Goal: Find specific page/section: Find specific page/section

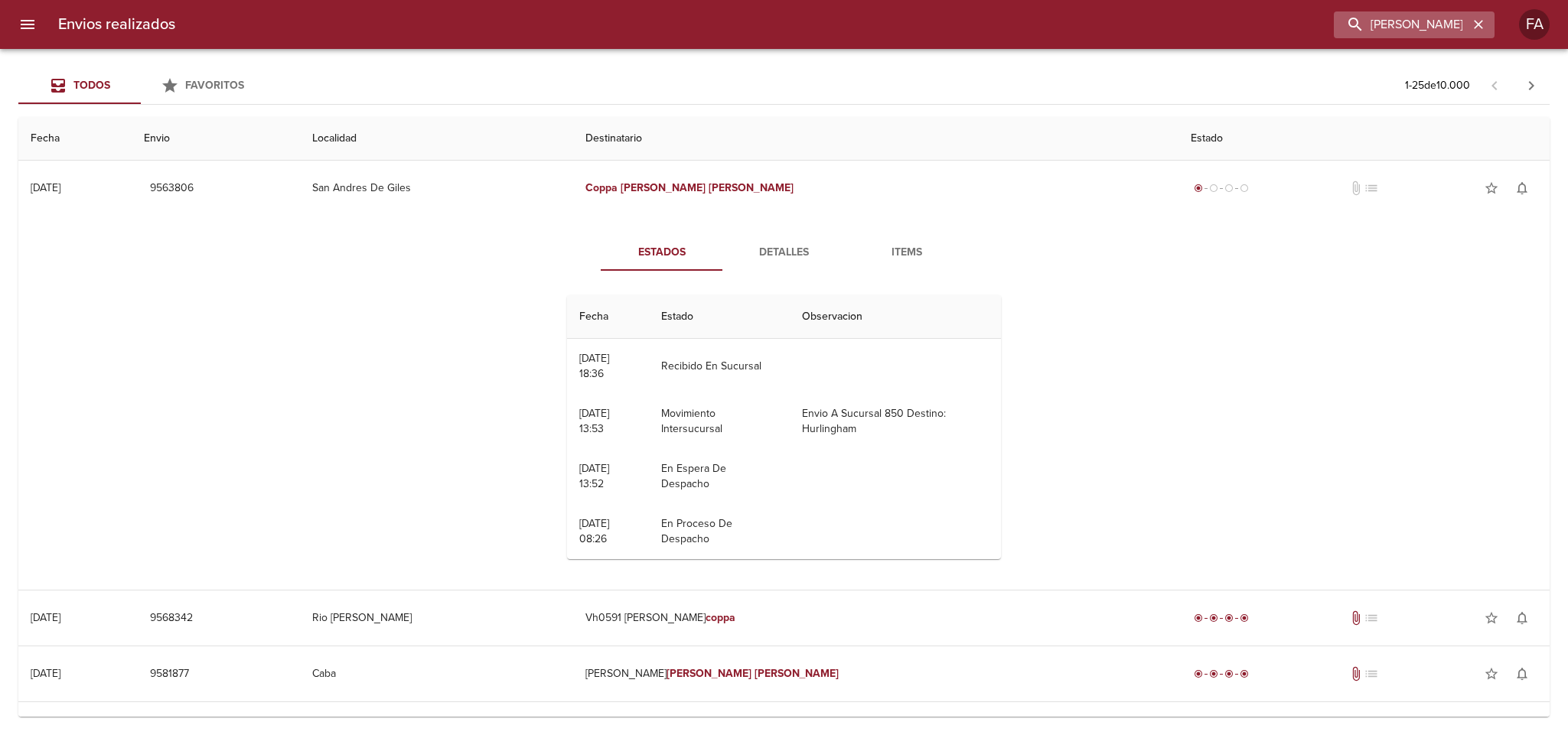
click at [1481, 23] on icon "button" at bounding box center [1478, 24] width 9 height 9
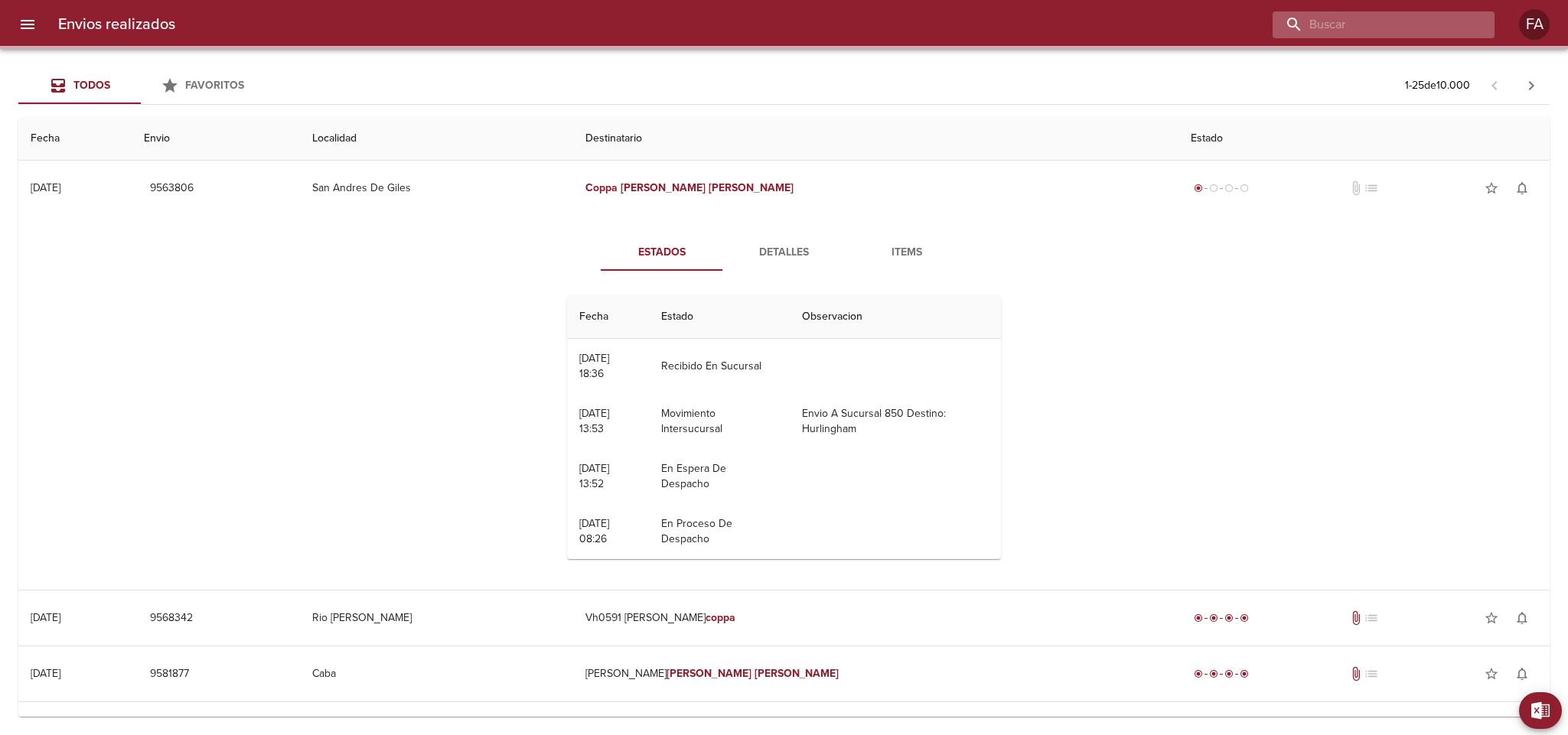
click at [1439, 25] on input "buscar" at bounding box center [1370, 25] width 196 height 27
paste input "Superti Cintia"
type input "Superti Cintia"
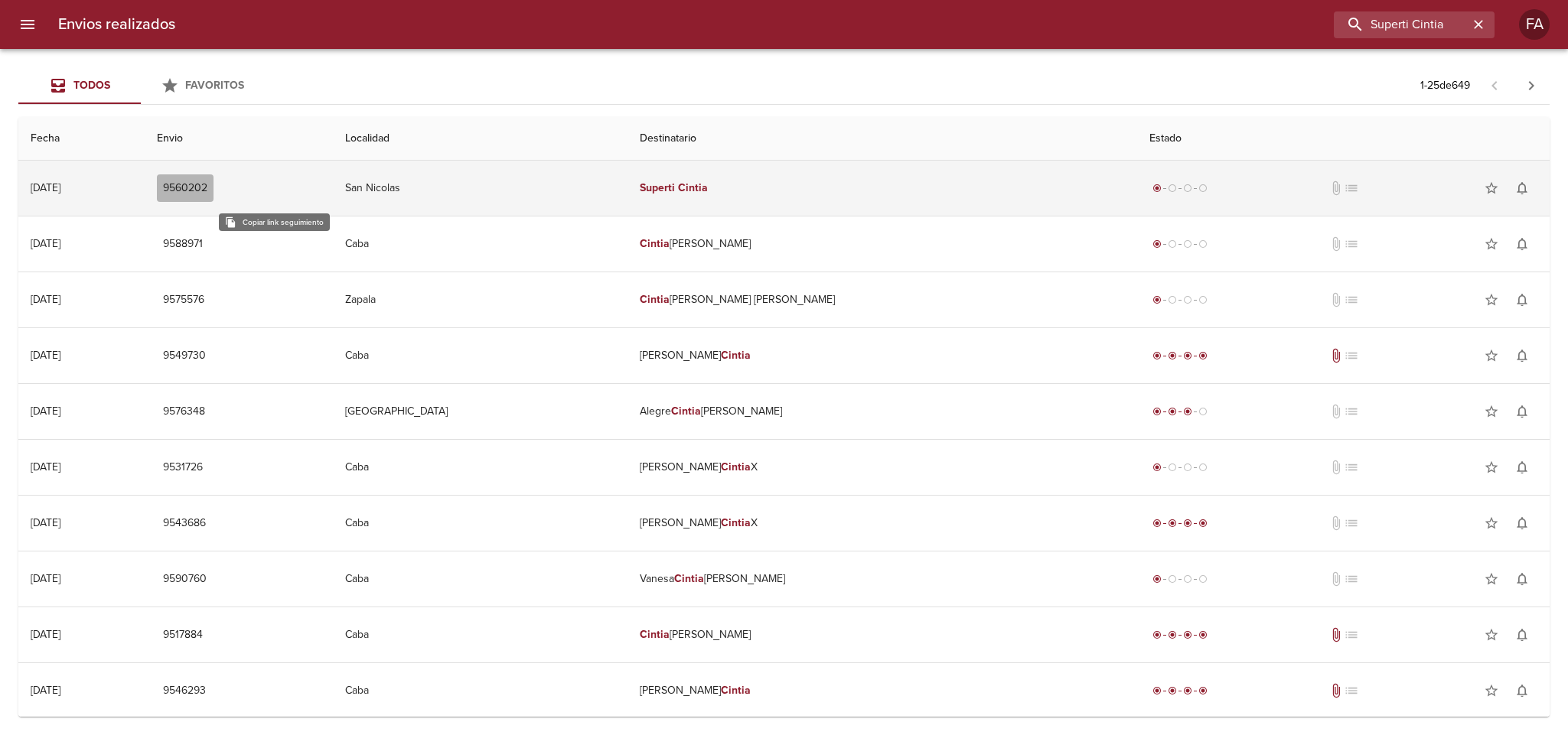
click at [214, 177] on button "9560202" at bounding box center [185, 188] width 57 height 28
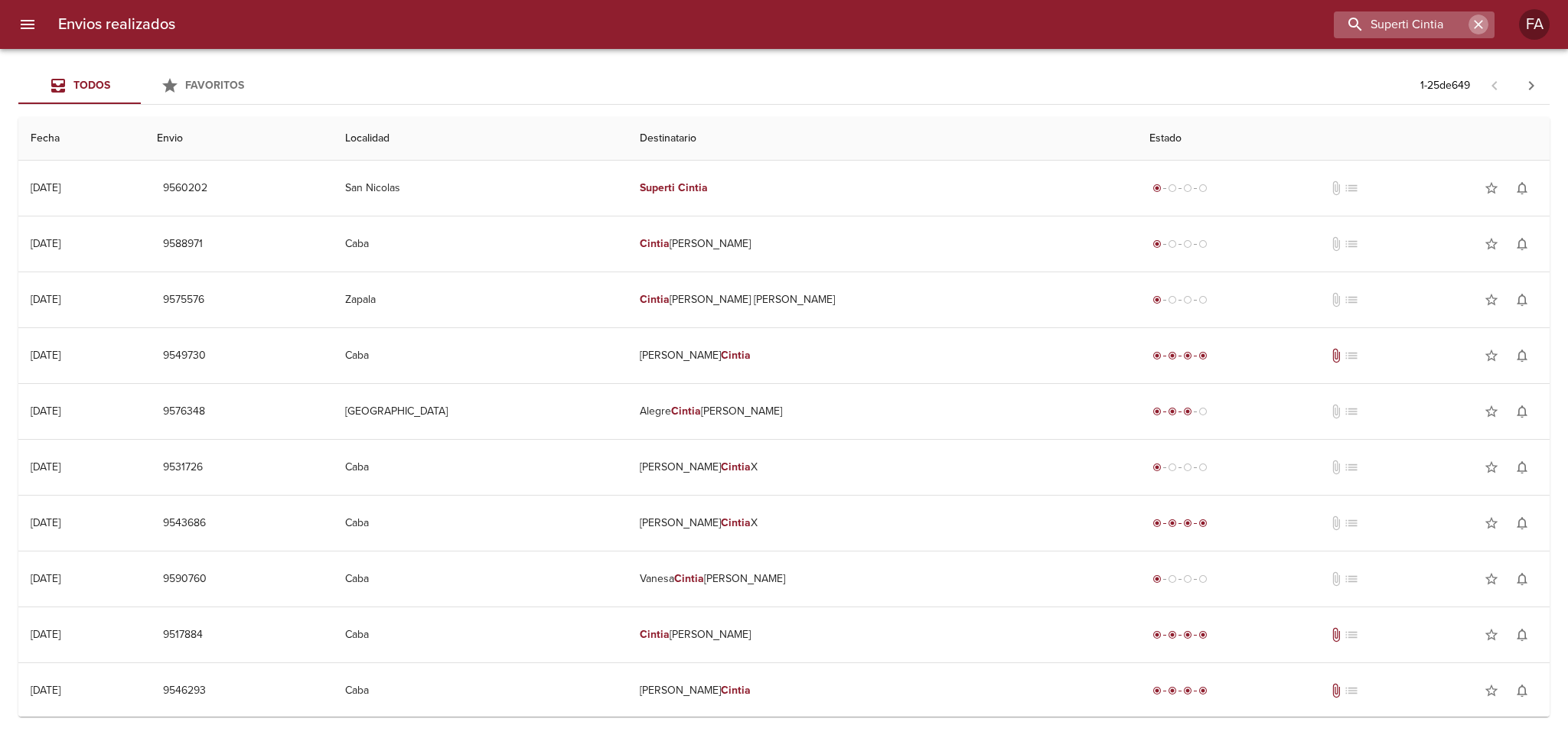
click at [1470, 25] on button "button" at bounding box center [1477, 24] width 19 height 19
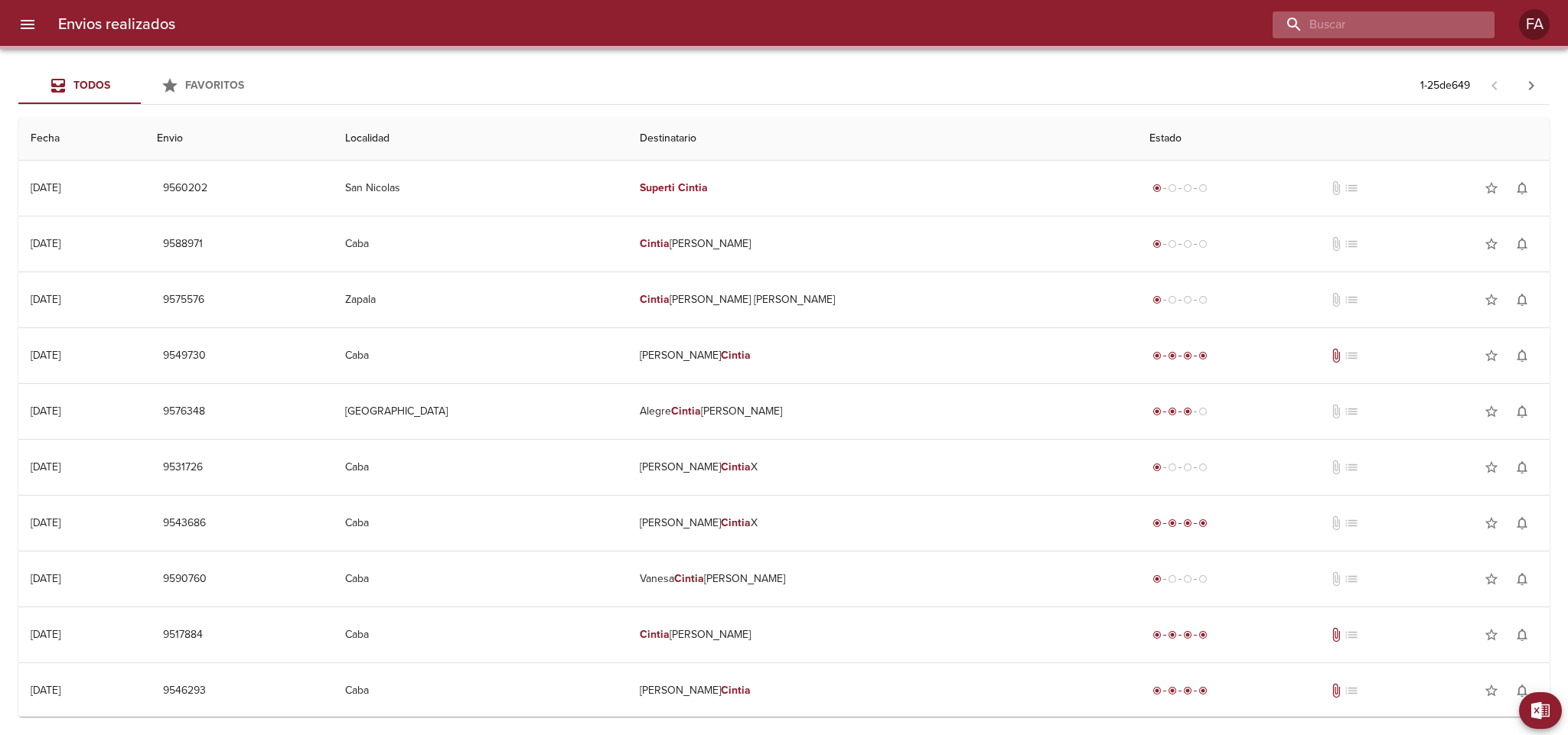
click at [1447, 26] on input "buscar" at bounding box center [1370, 25] width 196 height 27
paste input "[PERSON_NAME] BP"
type input "[PERSON_NAME] BP"
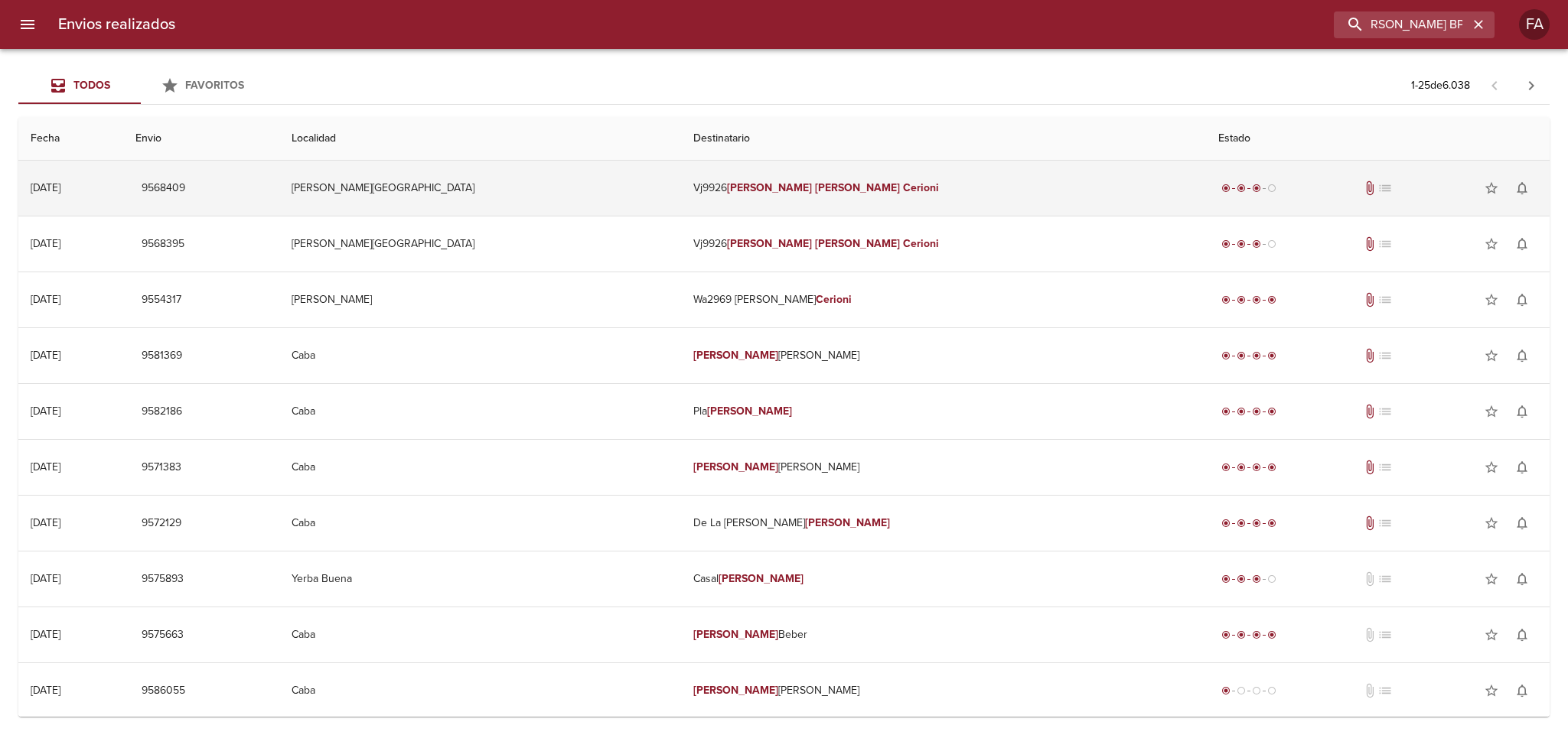
scroll to position [0, 0]
click at [591, 177] on td "[PERSON_NAME][GEOGRAPHIC_DATA]" at bounding box center [480, 188] width 403 height 55
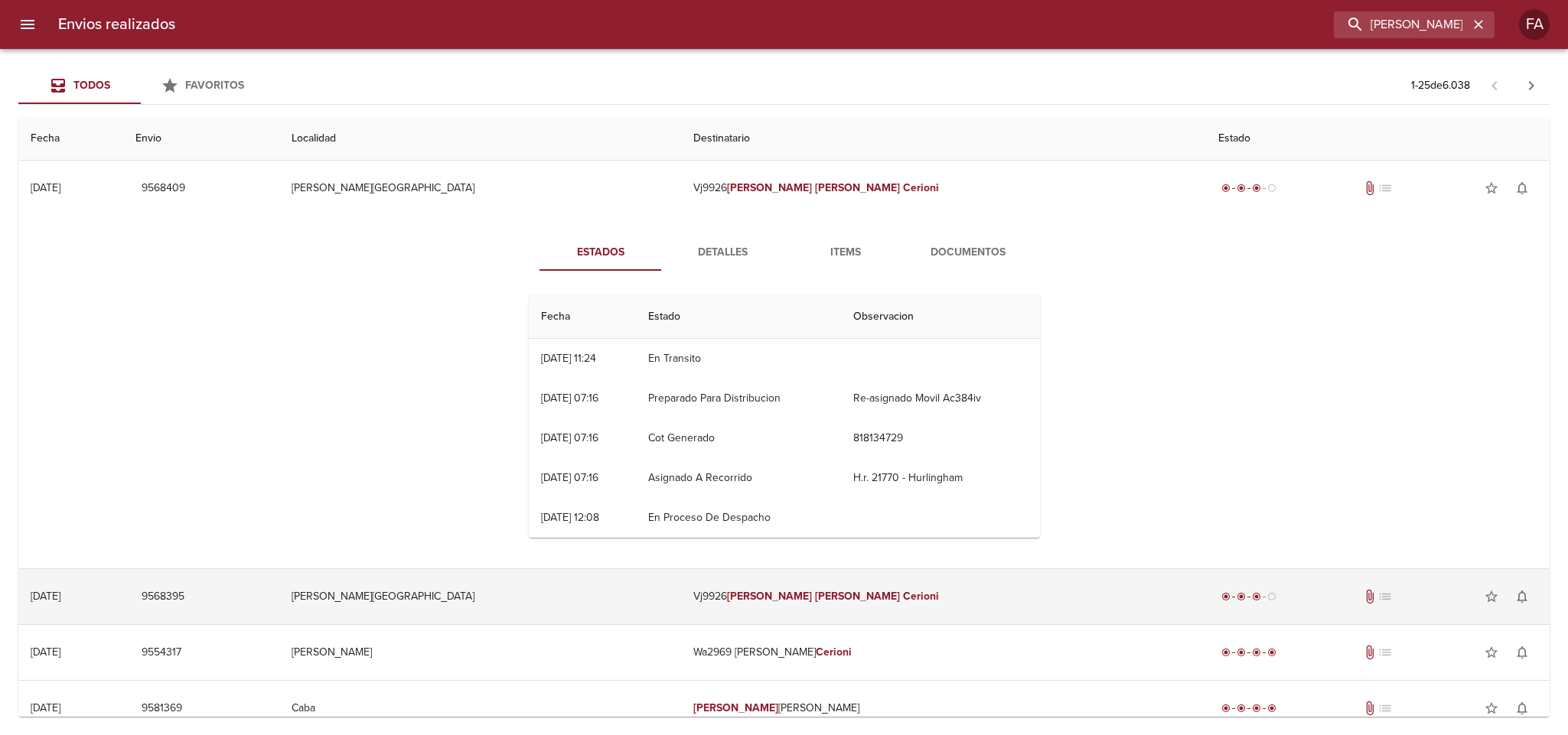
click at [620, 597] on td "[PERSON_NAME][GEOGRAPHIC_DATA]" at bounding box center [480, 597] width 403 height 55
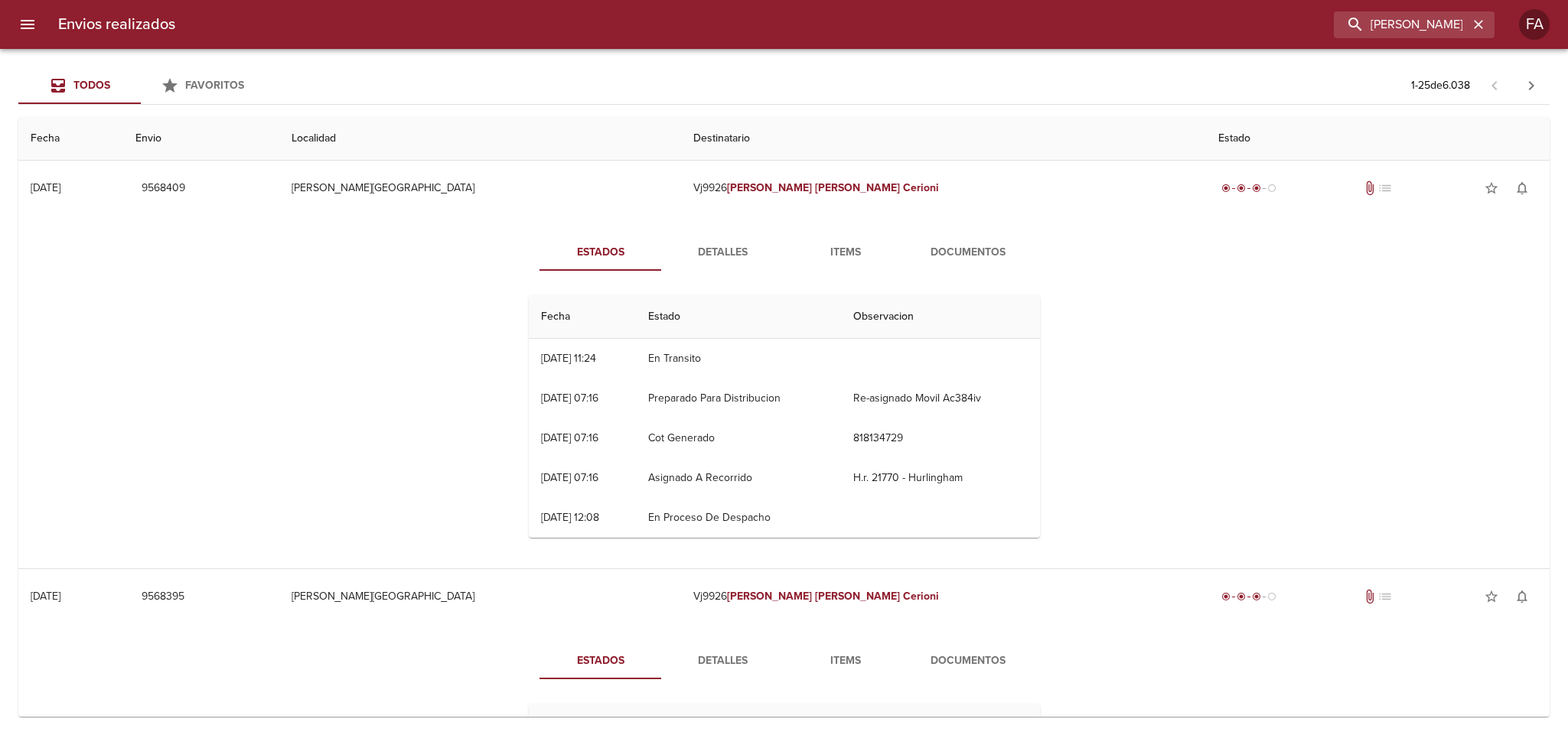
click at [845, 248] on span "Items" at bounding box center [845, 253] width 104 height 19
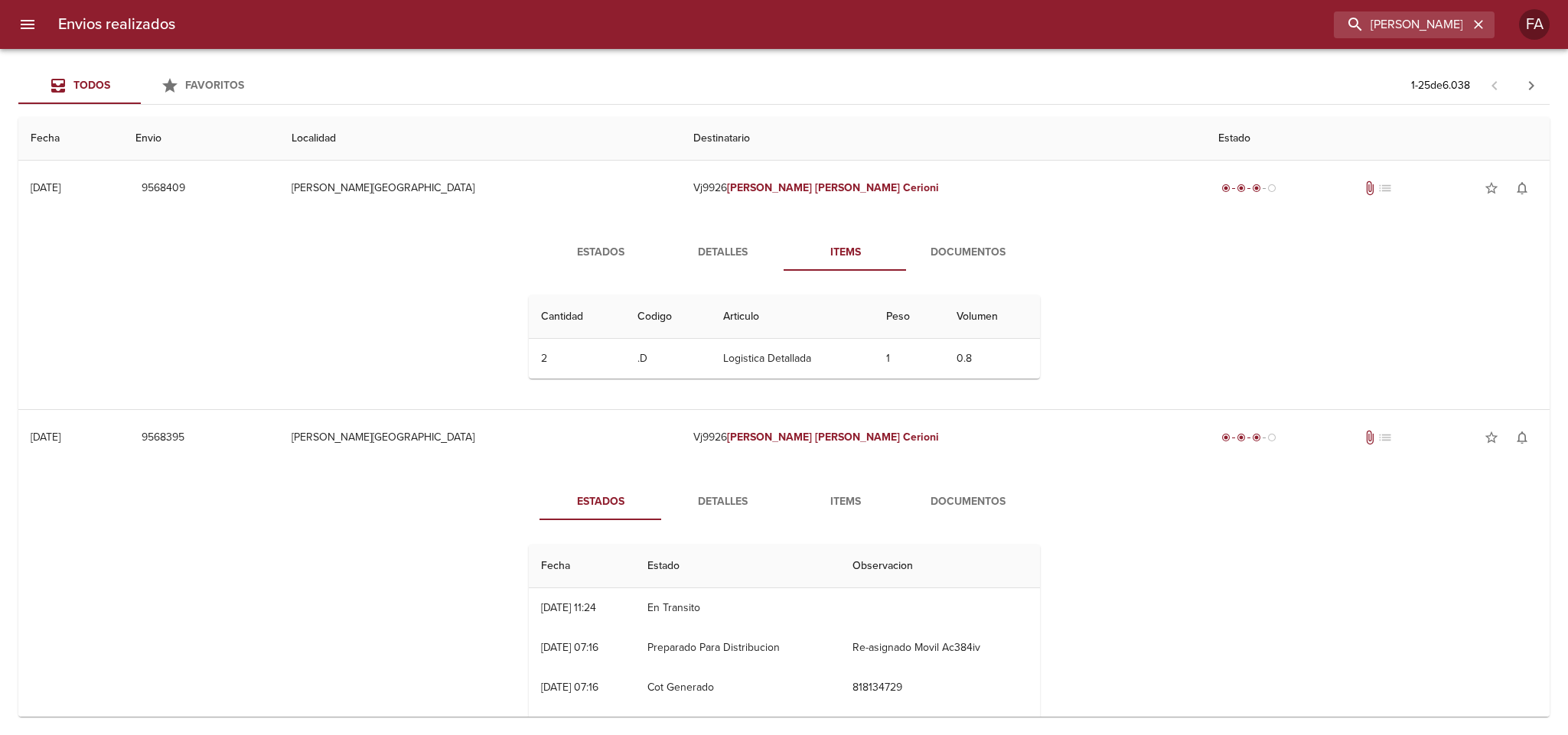
scroll to position [114, 0]
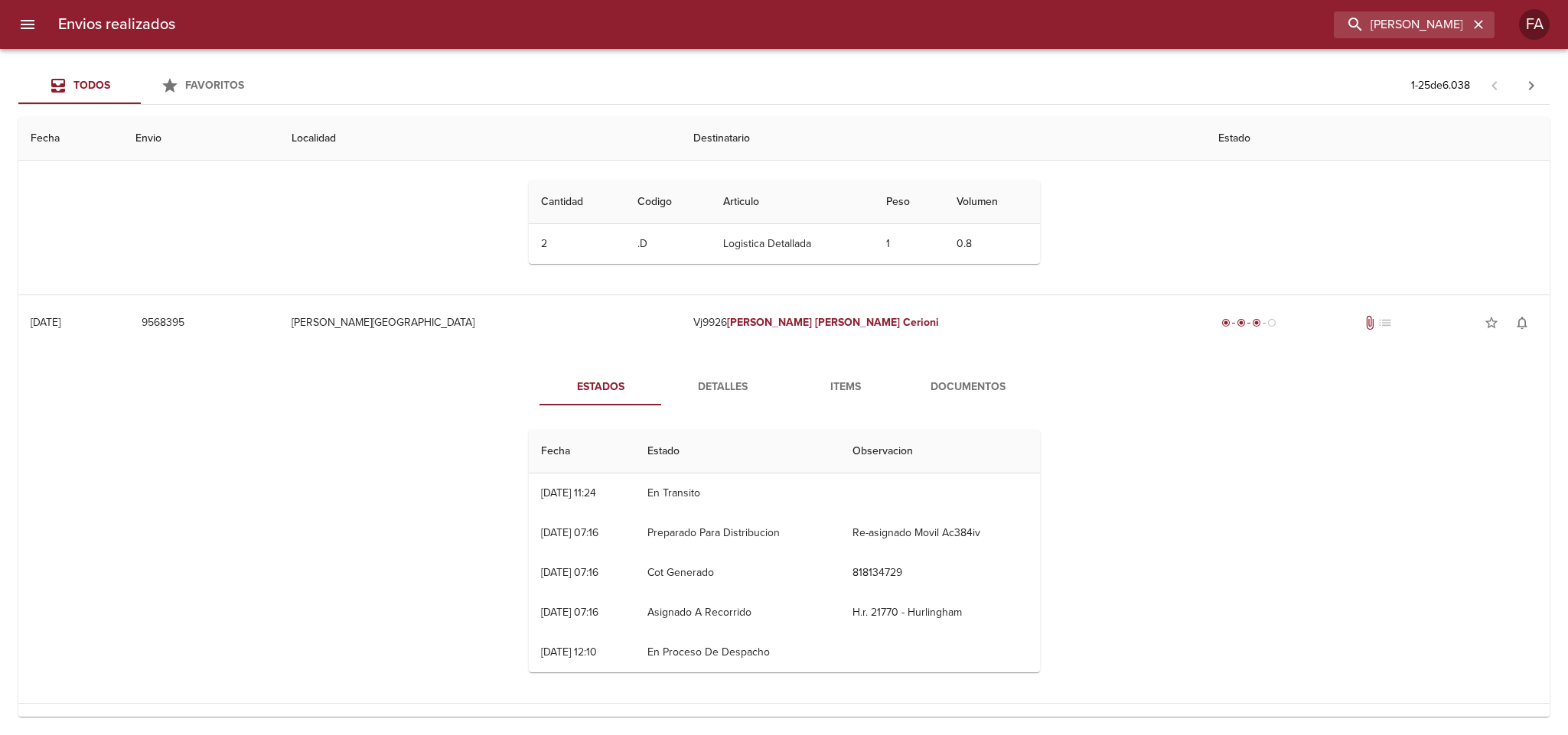
click at [833, 383] on span "Items" at bounding box center [845, 387] width 104 height 19
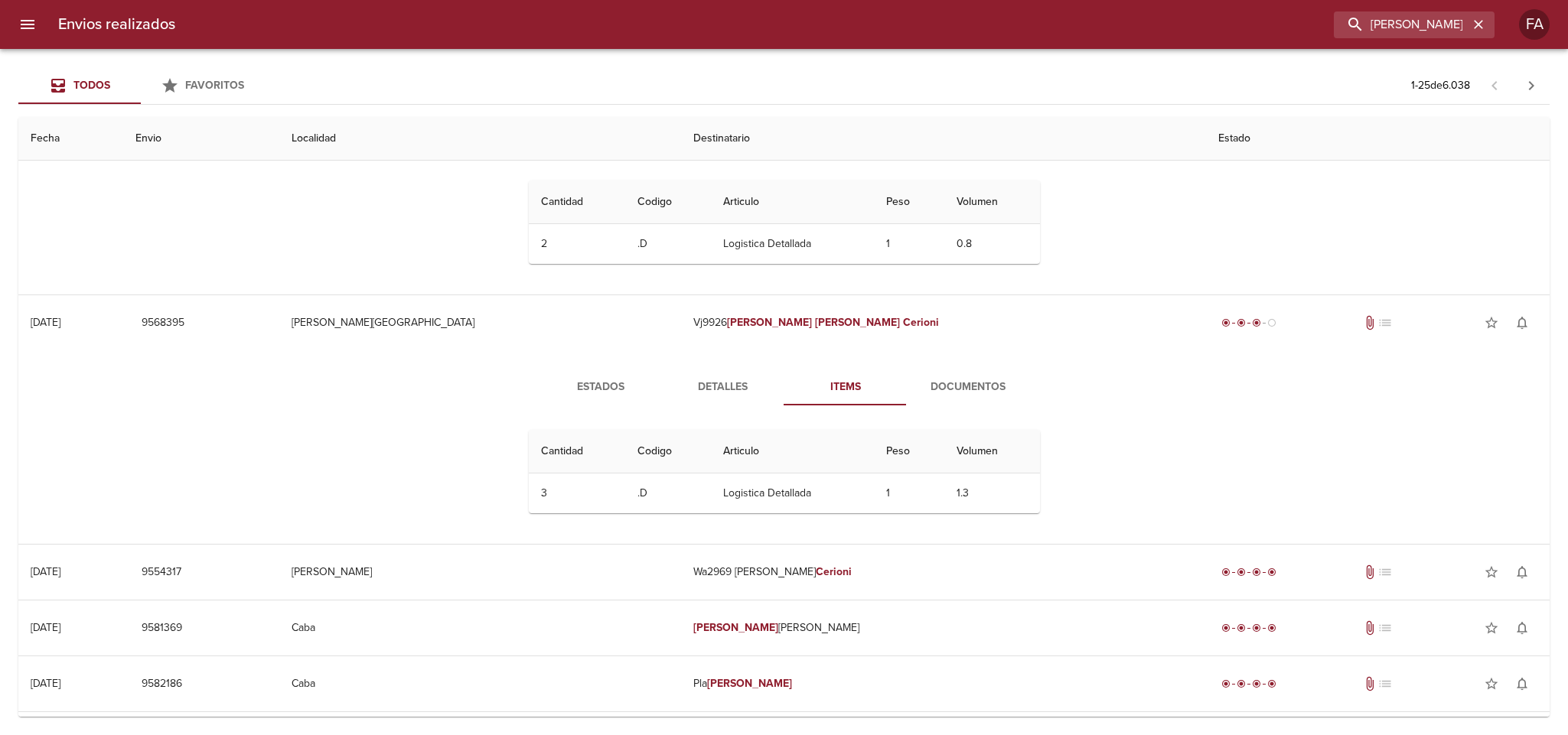
click at [960, 383] on span "Documentos" at bounding box center [968, 387] width 104 height 19
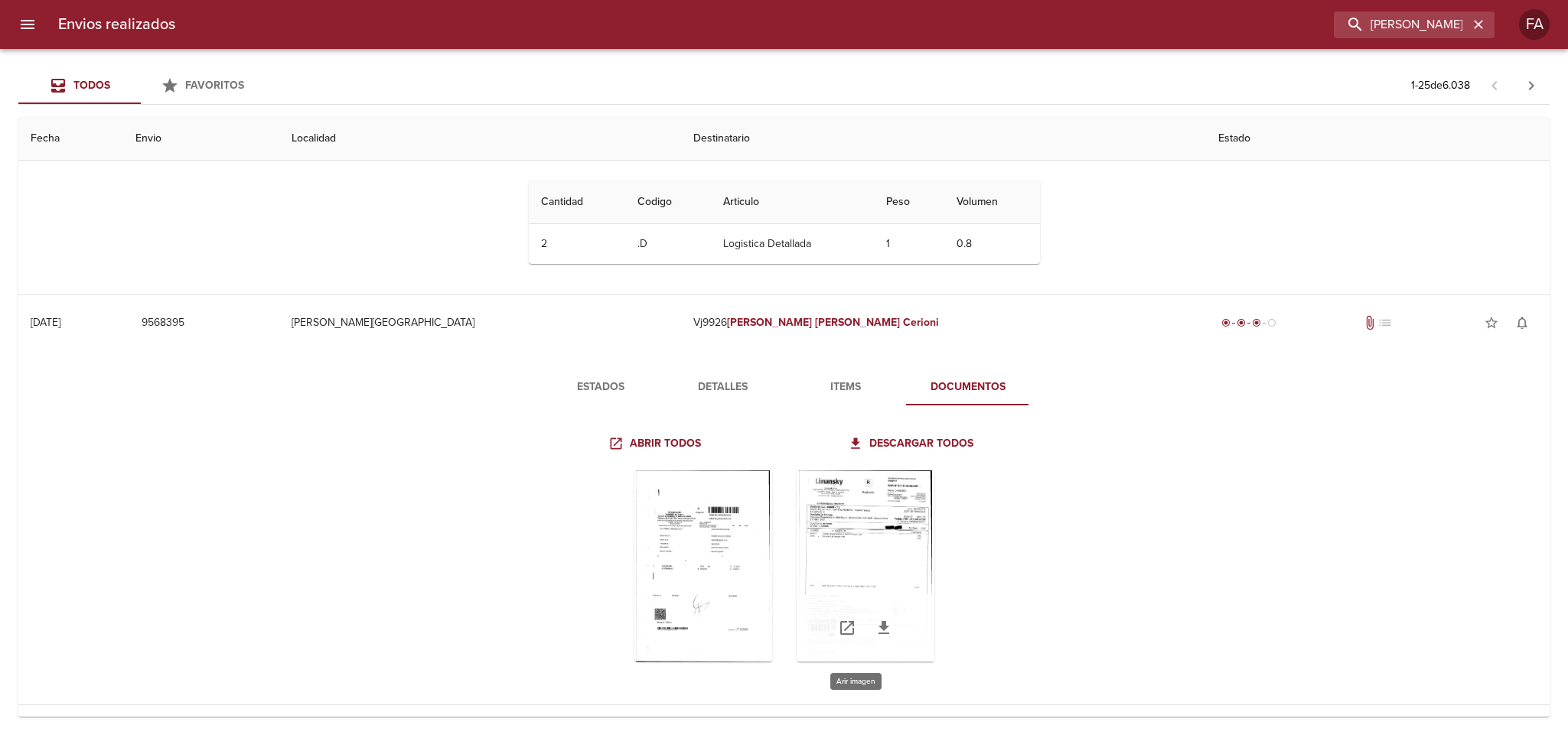
click at [868, 533] on div "Tabla de envíos del cliente" at bounding box center [865, 566] width 137 height 192
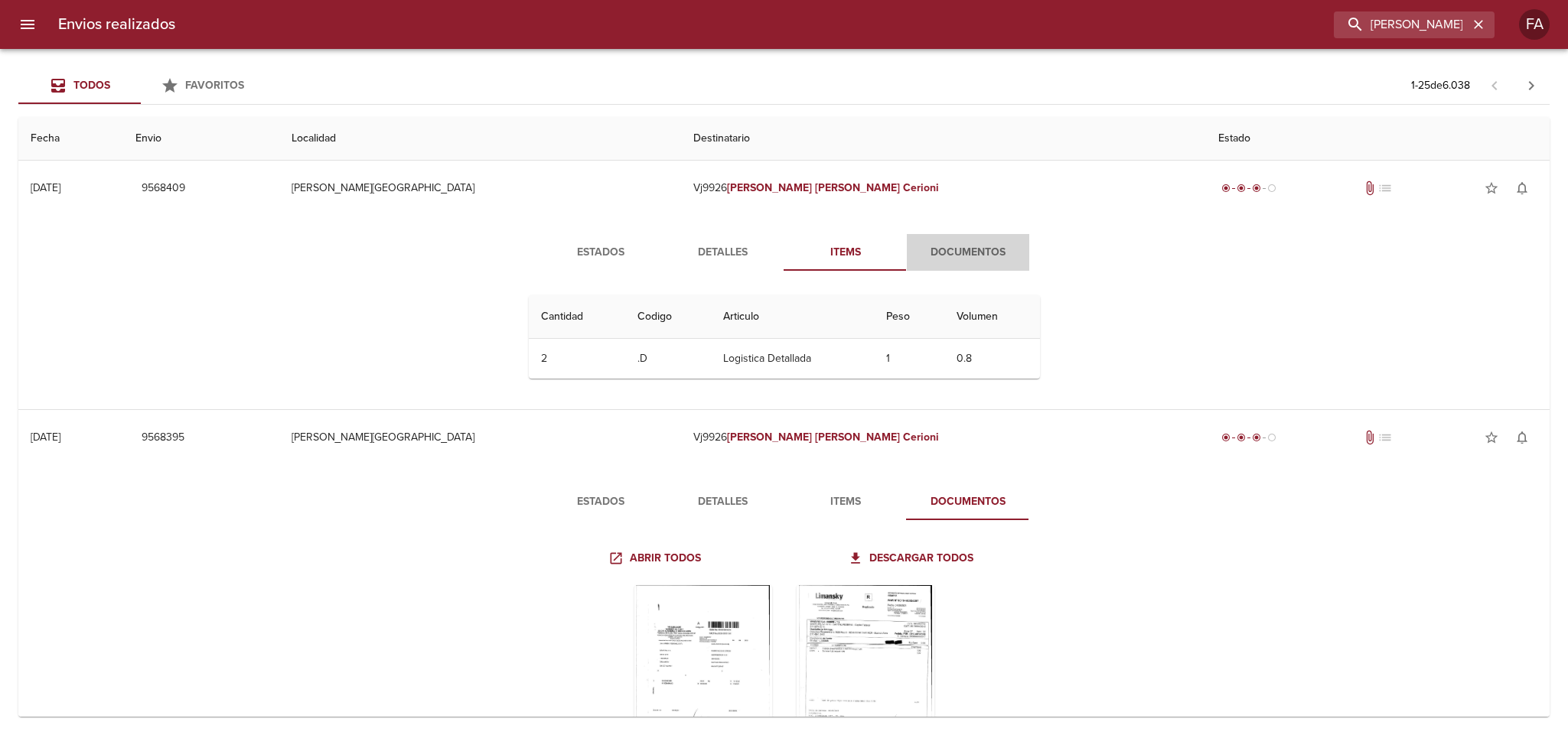
click at [966, 257] on span "Documentos" at bounding box center [968, 253] width 104 height 19
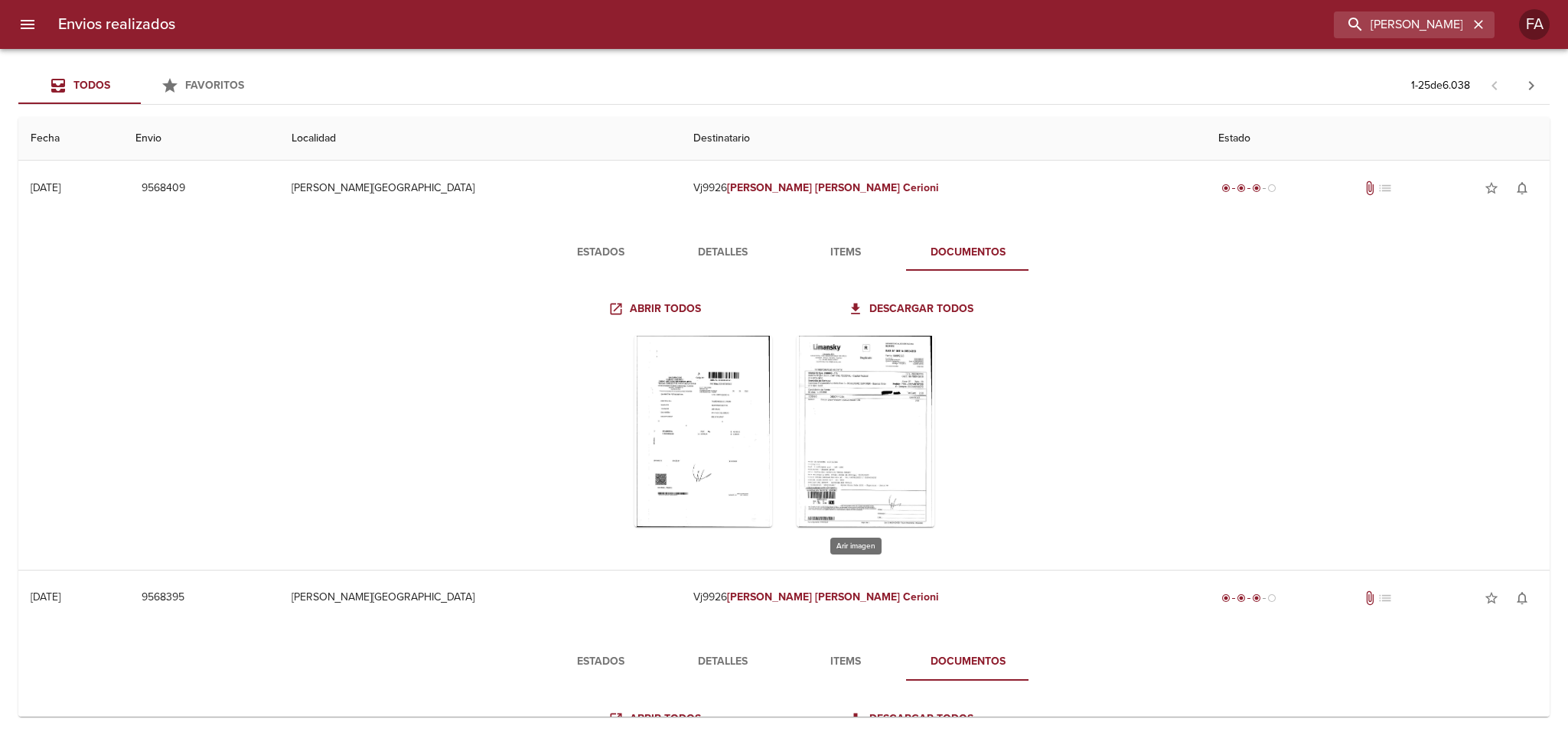
click at [892, 414] on div "Tabla de envíos del cliente" at bounding box center [865, 432] width 137 height 192
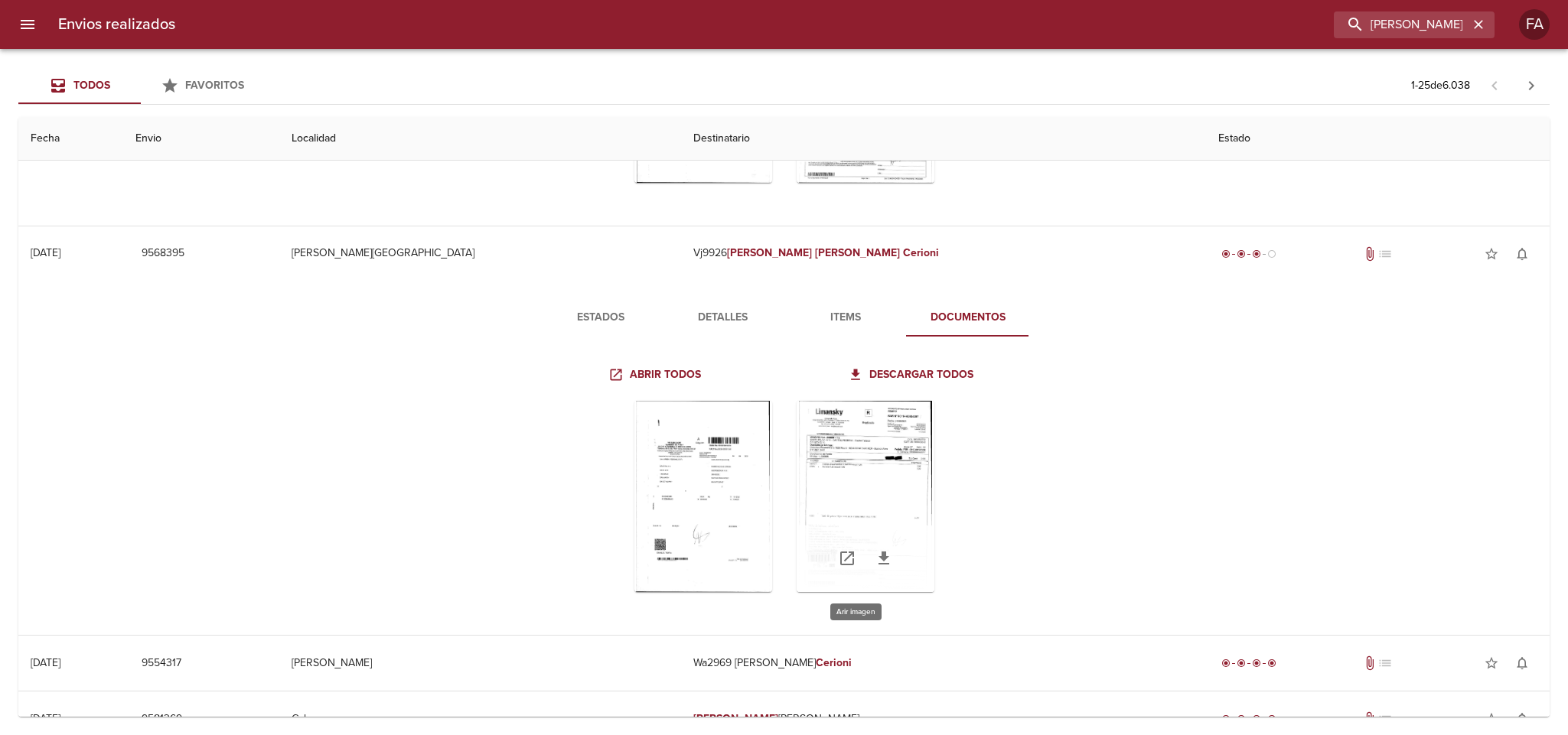
click at [900, 446] on div "Tabla de envíos del cliente" at bounding box center [865, 497] width 137 height 192
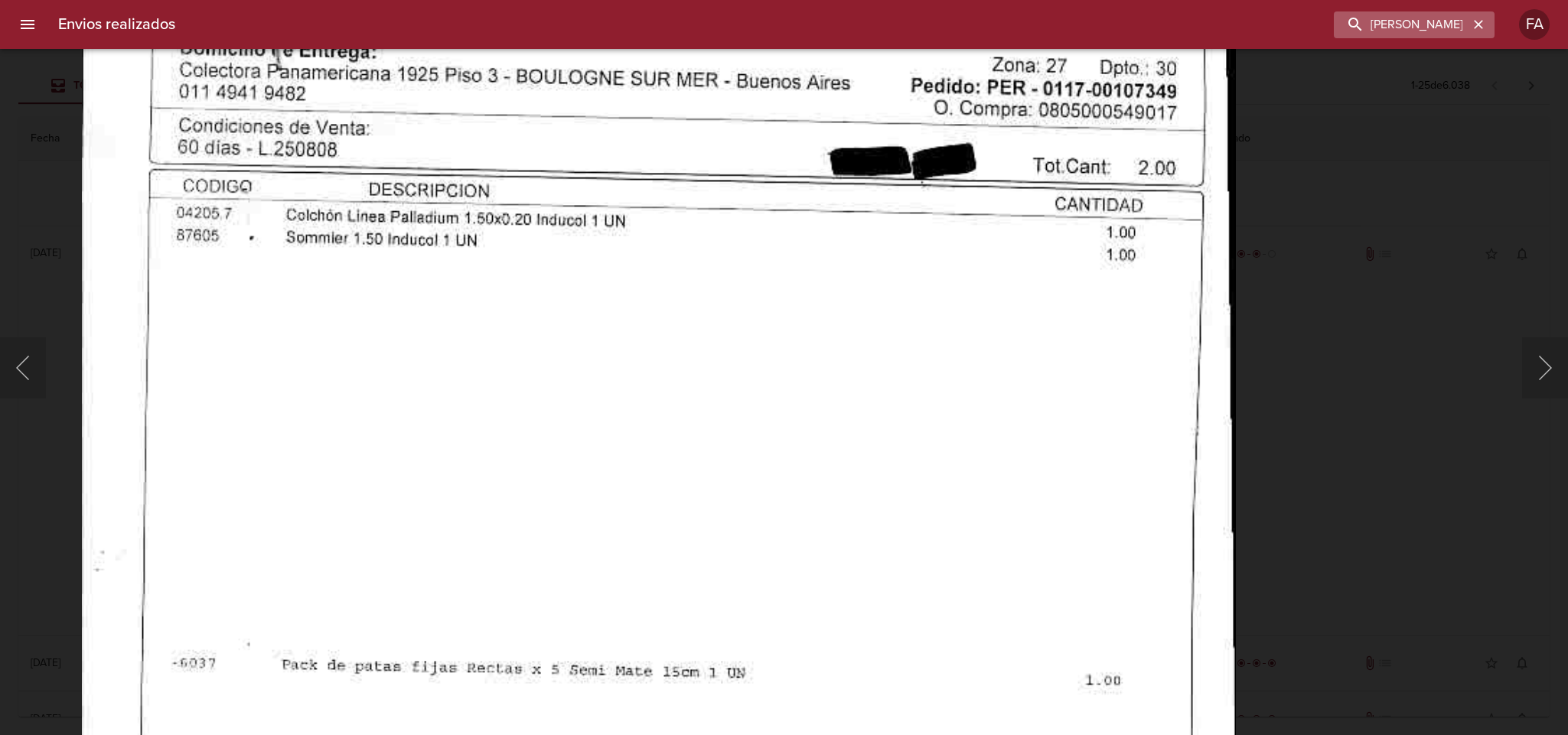
click at [1490, 19] on div "[PERSON_NAME] BP" at bounding box center [1414, 25] width 161 height 27
click at [1482, 27] on icon "button" at bounding box center [1478, 24] width 9 height 9
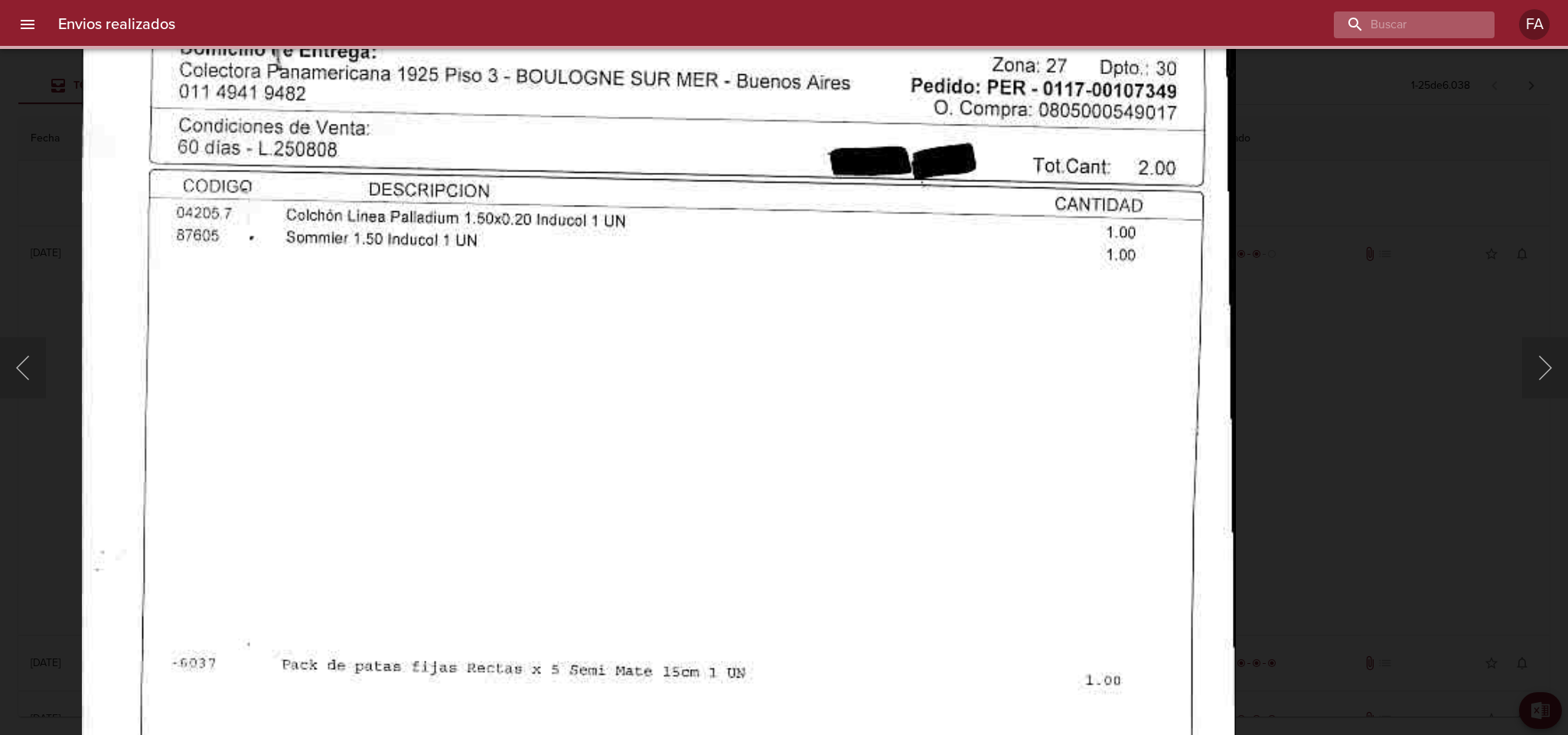
scroll to position [0, 0]
click at [1421, 27] on input "buscar" at bounding box center [1370, 25] width 196 height 27
paste input "[PERSON_NAME]"
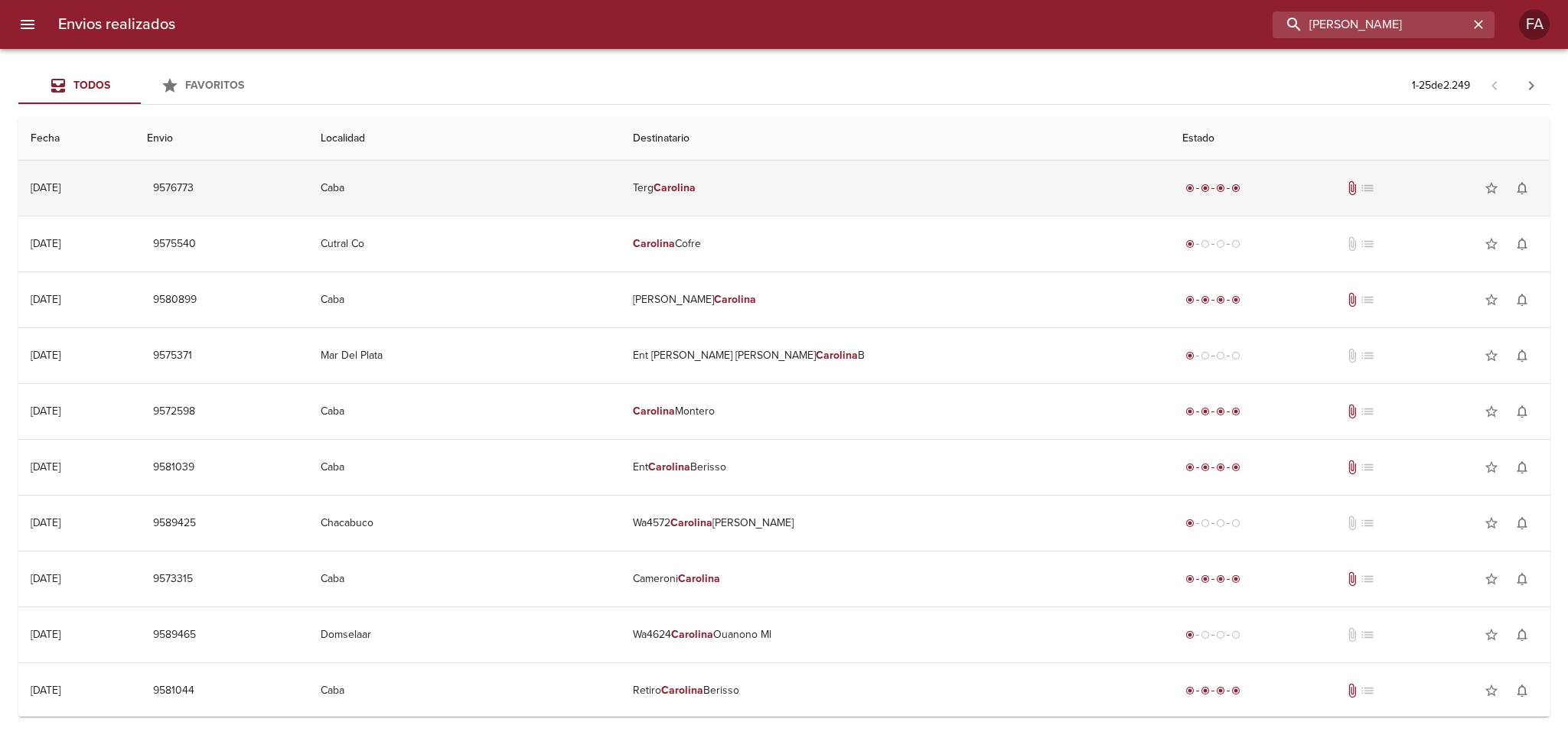
type input "[PERSON_NAME]"
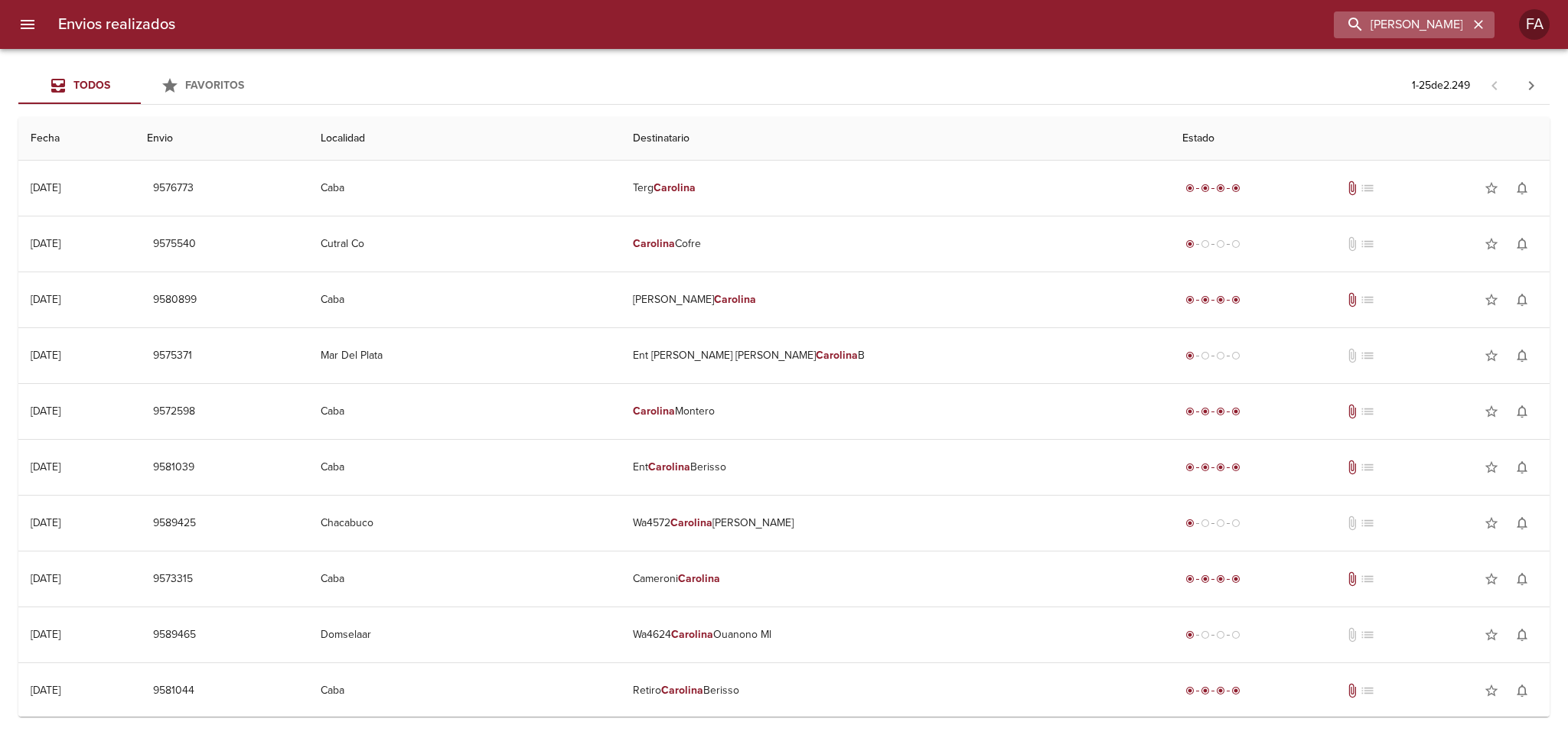
click at [1468, 21] on button "button" at bounding box center [1477, 24] width 19 height 19
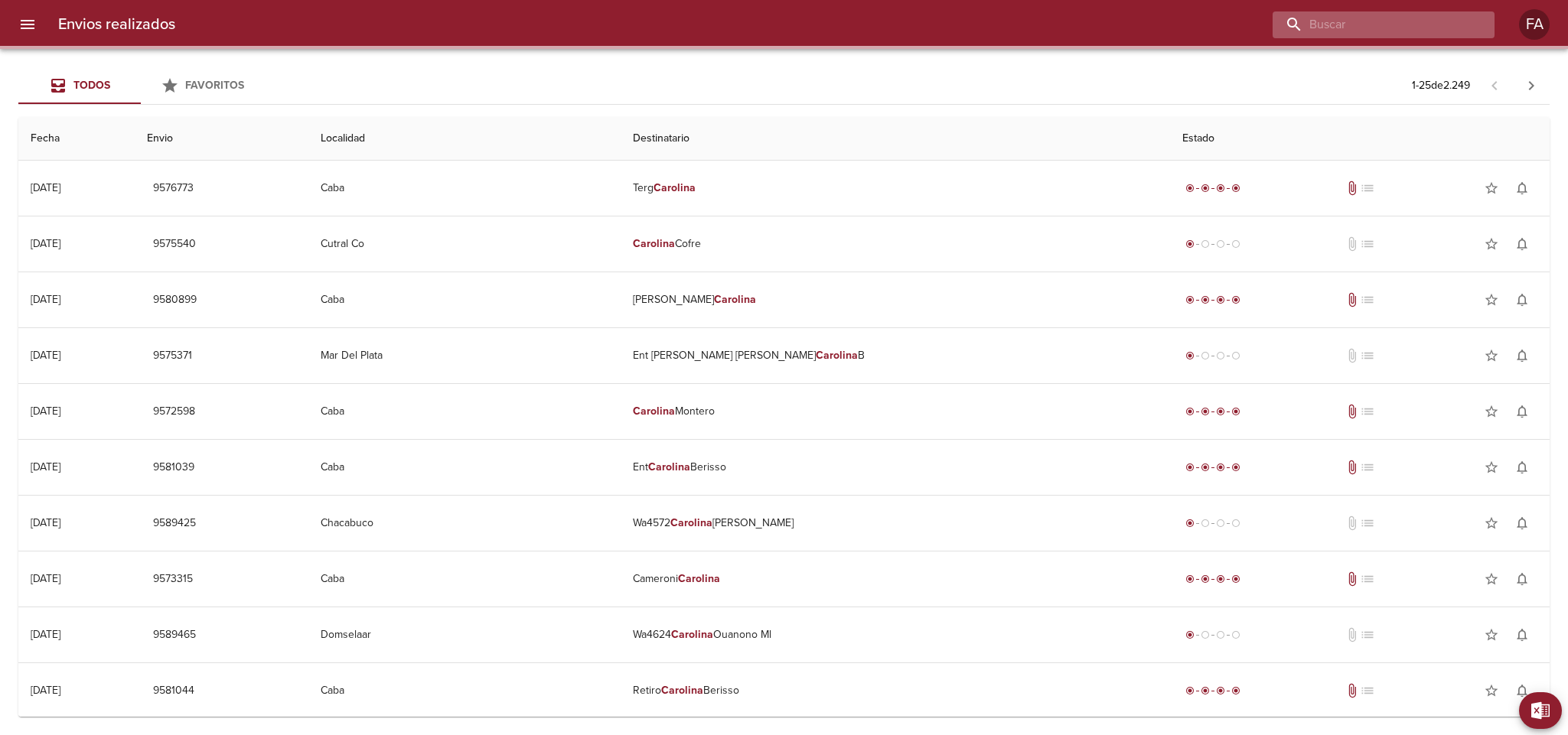
click at [1444, 23] on input "buscar" at bounding box center [1370, 25] width 196 height 27
paste input "WA3837"
type input "WA3837"
